Goal: Check status: Check status

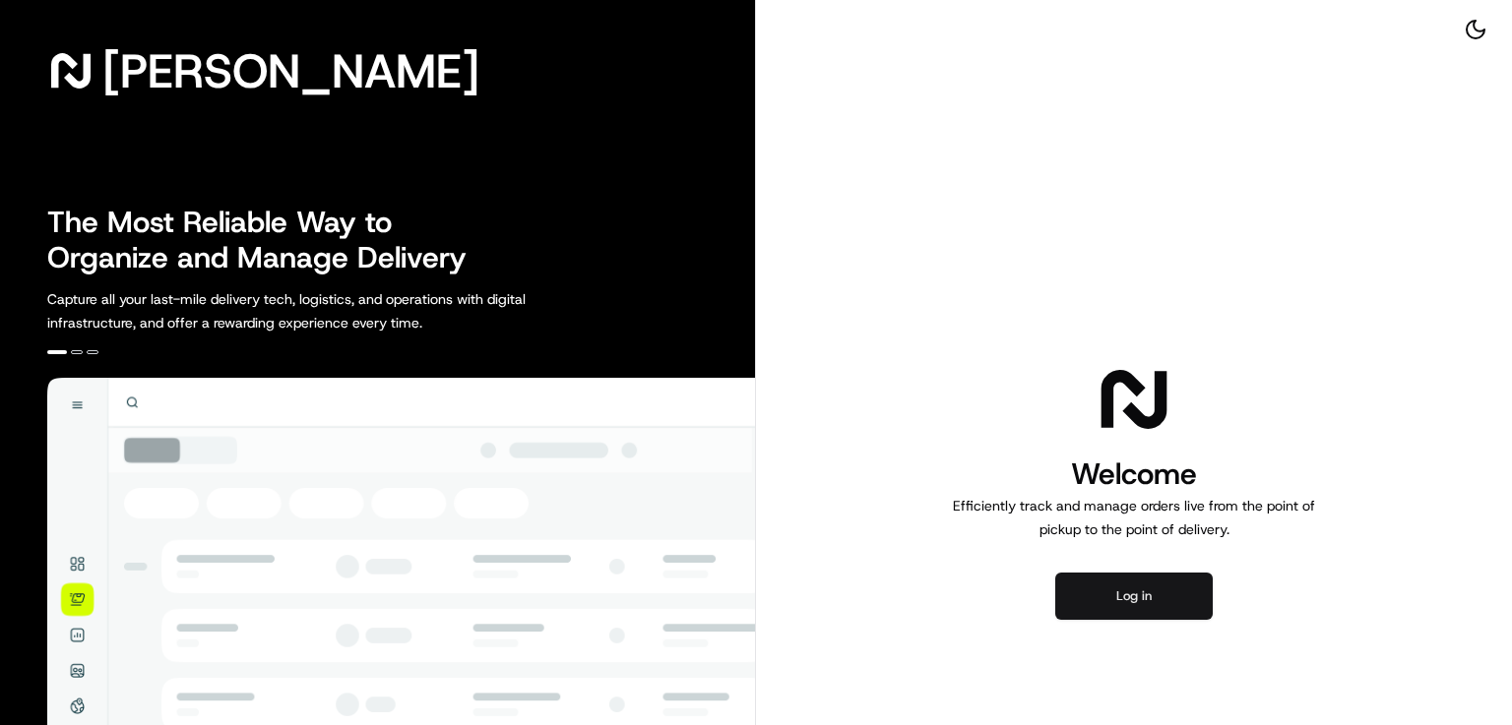
click at [1120, 583] on button "Log in" at bounding box center [1133, 596] width 157 height 47
